Goal: Transaction & Acquisition: Obtain resource

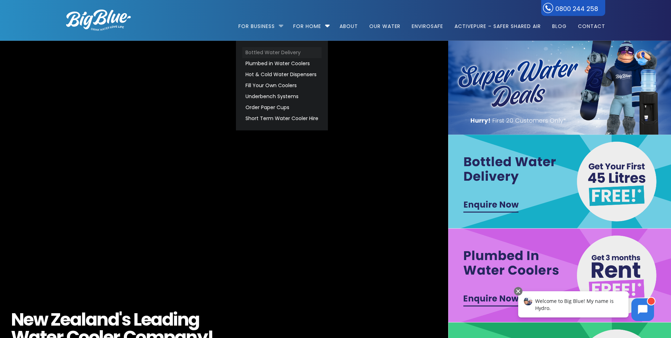
click at [275, 52] on link "Bottled Water Delivery" at bounding box center [281, 52] width 79 height 11
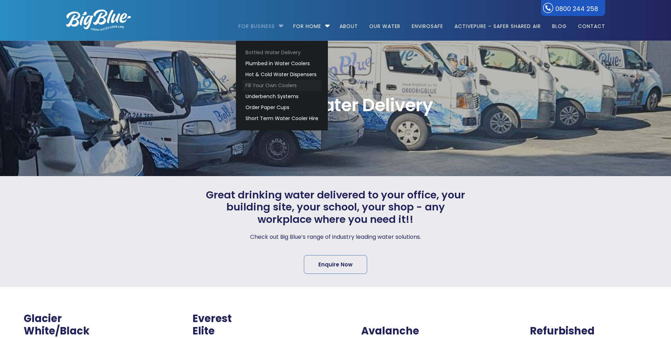
click at [279, 82] on link "Fill Your Own Coolers" at bounding box center [281, 85] width 79 height 11
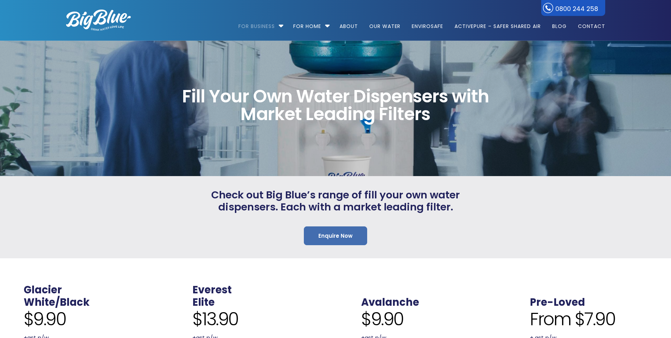
click at [326, 234] on link "Enquire Now" at bounding box center [335, 235] width 63 height 19
